Goal: Task Accomplishment & Management: Manage account settings

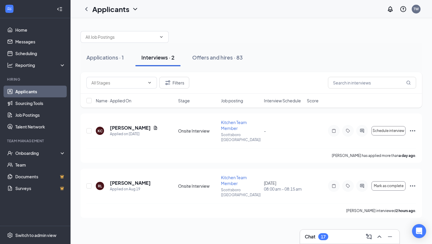
click at [100, 68] on div "Applications · 1 Interviews · 2 Offers and hires · 83" at bounding box center [250, 57] width 341 height 29
click at [102, 54] on div "Applications · 1" at bounding box center [104, 57] width 37 height 7
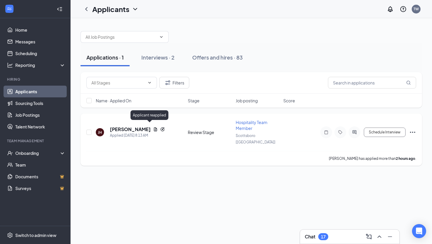
click at [160, 127] on icon "Reapply" at bounding box center [162, 129] width 5 height 5
click at [151, 126] on div "[PERSON_NAME] [PERSON_NAME] Heal Applied [DATE] 8:13 AM" at bounding box center [140, 132] width 88 height 12
click at [160, 127] on icon "Reapply" at bounding box center [162, 129] width 5 height 5
click at [127, 126] on h5 "[PERSON_NAME]" at bounding box center [130, 129] width 41 height 6
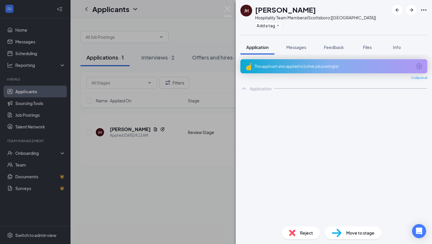
click at [308, 64] on div "This applicant also applied to 1 other job posting(s)" at bounding box center [332, 66] width 157 height 5
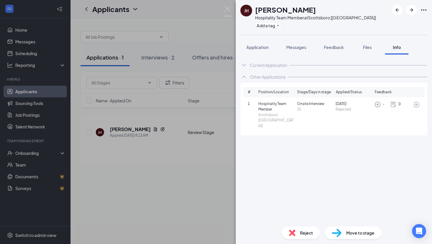
click at [229, 81] on div "[PERSON_NAME] [PERSON_NAME] Heal Hospitality Team Member at [GEOGRAPHIC_DATA] […" at bounding box center [216, 122] width 432 height 244
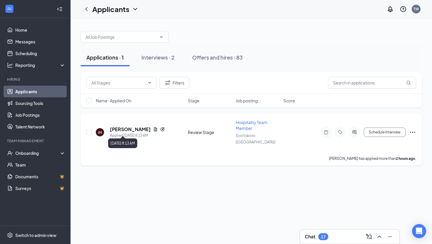
click at [124, 126] on h5 "[PERSON_NAME]" at bounding box center [130, 129] width 41 height 6
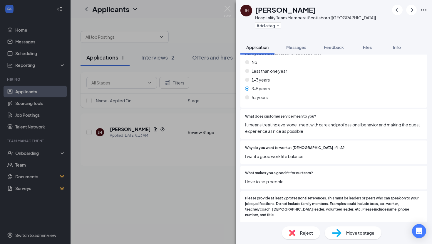
scroll to position [422, 0]
click at [188, 83] on div "[PERSON_NAME] [PERSON_NAME] Heal Hospitality Team Member at [GEOGRAPHIC_DATA] […" at bounding box center [216, 122] width 432 height 244
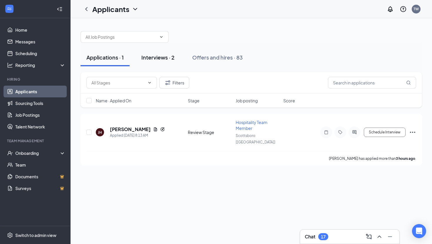
click at [159, 59] on div "Interviews · 2" at bounding box center [157, 57] width 33 height 7
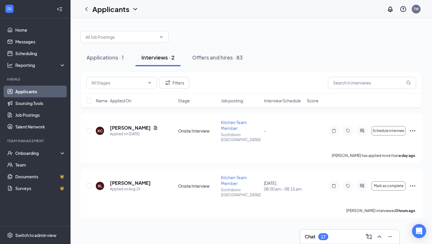
click at [315, 237] on div "Chat 17" at bounding box center [316, 236] width 23 height 7
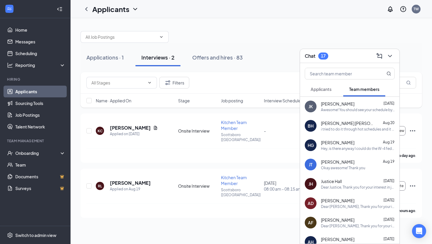
click at [315, 63] on div at bounding box center [349, 72] width 99 height 19
click at [319, 54] on div "Chat 17" at bounding box center [316, 56] width 23 height 7
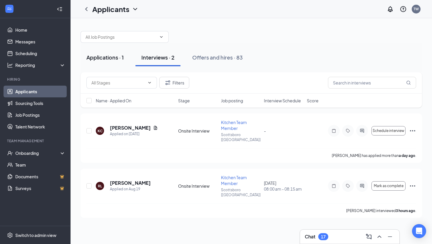
drag, startPoint x: 95, startPoint y: 61, endPoint x: 109, endPoint y: 61, distance: 13.8
click at [95, 61] on button "Applications · 1" at bounding box center [104, 58] width 49 height 18
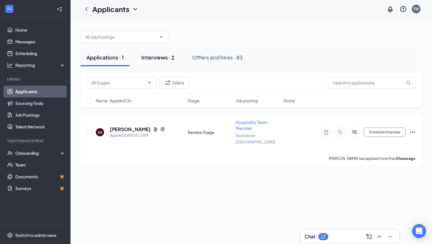
click at [148, 60] on div "Interviews · 2" at bounding box center [157, 57] width 33 height 7
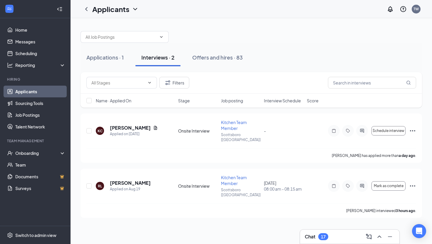
click at [208, 45] on div "Applications · 1 Interviews · 2 Offers and hires · 83" at bounding box center [250, 57] width 341 height 29
click at [208, 50] on button "Offers and hires · 83" at bounding box center [217, 58] width 62 height 18
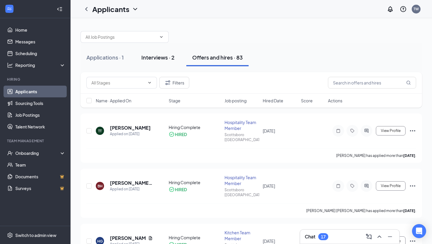
click at [160, 60] on div "Interviews · 2" at bounding box center [157, 57] width 33 height 7
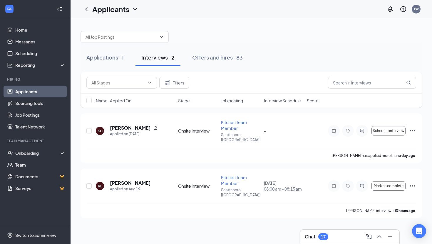
click at [130, 55] on div "Applications · 1 Interviews · 2 Offers and hires · 83" at bounding box center [250, 58] width 341 height 18
click at [110, 56] on div "Applications · 1" at bounding box center [104, 57] width 37 height 7
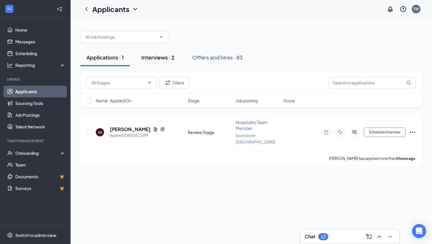
click at [163, 62] on button "Interviews · 2" at bounding box center [157, 58] width 45 height 18
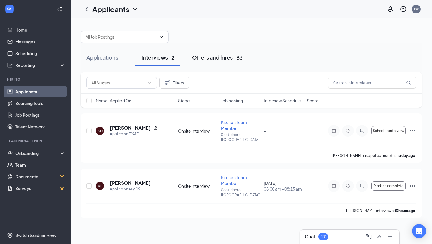
click at [216, 54] on div "Offers and hires · 83" at bounding box center [217, 57] width 51 height 7
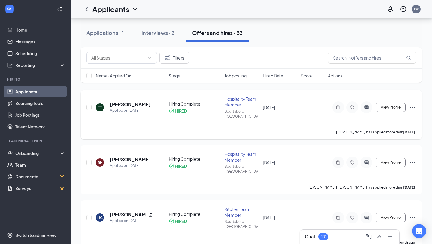
scroll to position [57, 0]
